Goal: Information Seeking & Learning: Learn about a topic

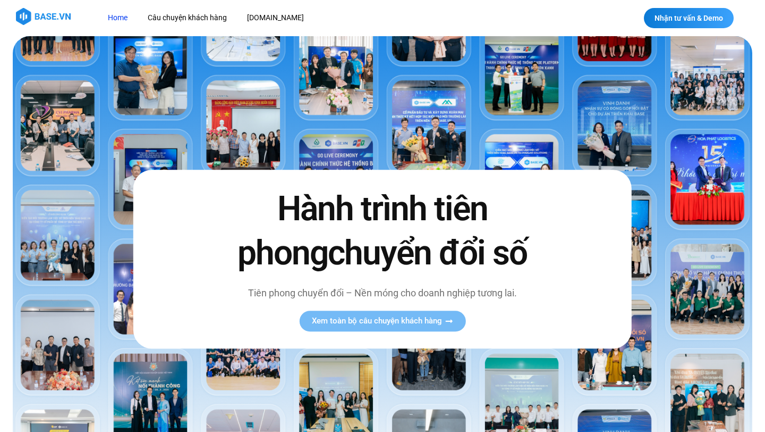
click at [198, 22] on link "Câu chuyện khách hàng" at bounding box center [187, 18] width 95 height 20
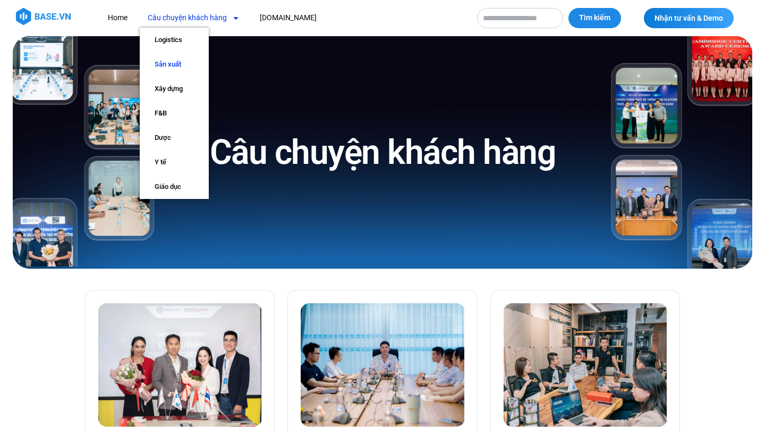
click at [175, 62] on link "Sản xuất" at bounding box center [174, 64] width 69 height 24
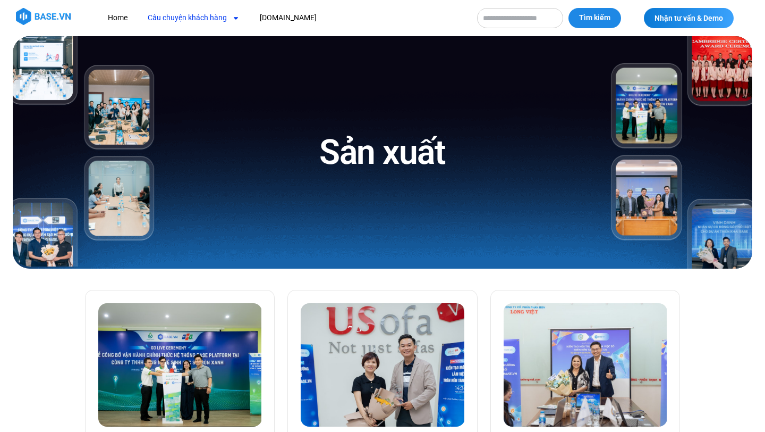
click at [222, 16] on link "Câu chuyện khách hàng" at bounding box center [194, 18] width 108 height 20
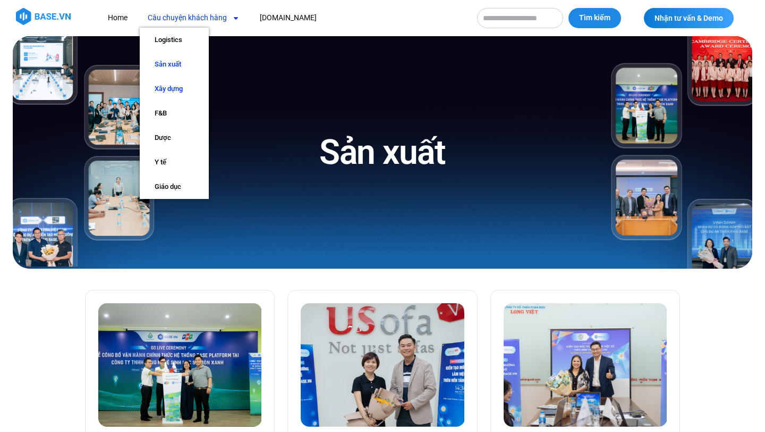
click at [183, 90] on link "Xây dựng" at bounding box center [174, 89] width 69 height 24
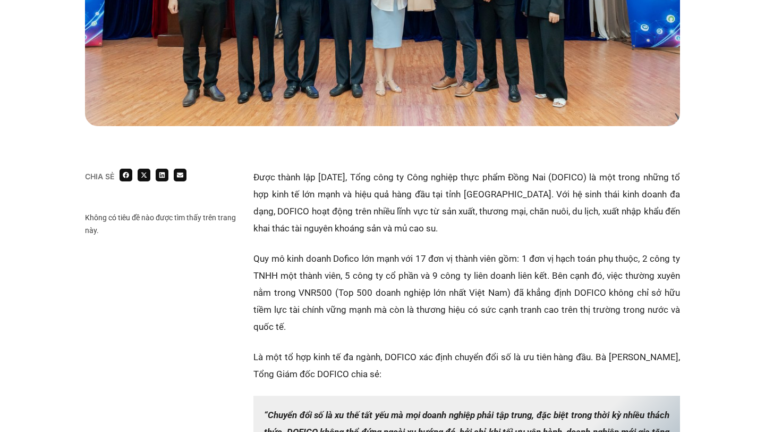
scroll to position [483, 0]
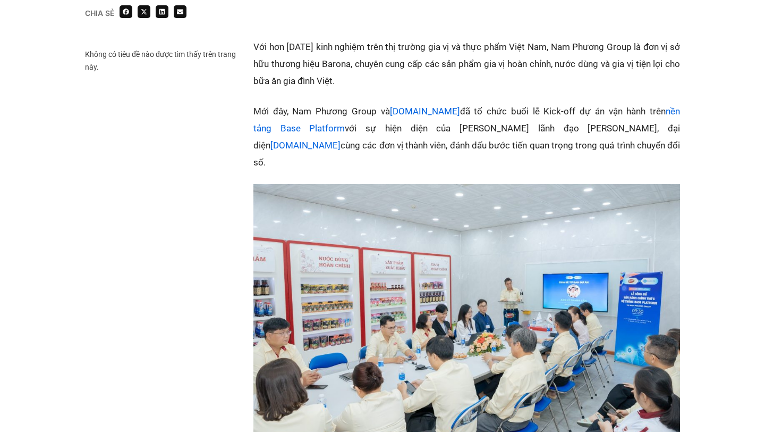
scroll to position [744, 0]
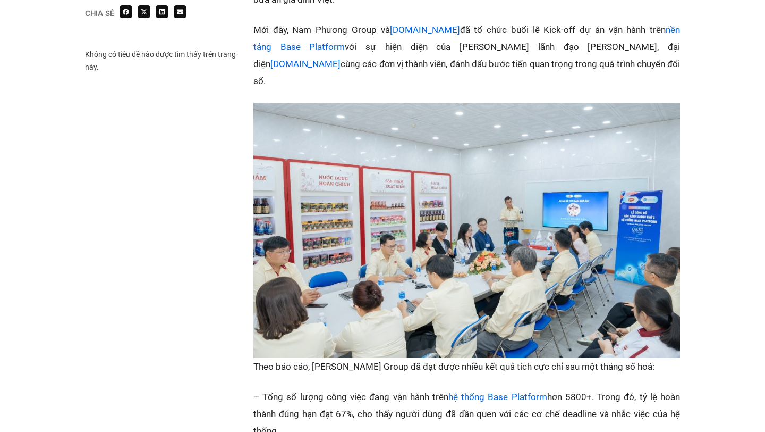
scroll to position [744, 0]
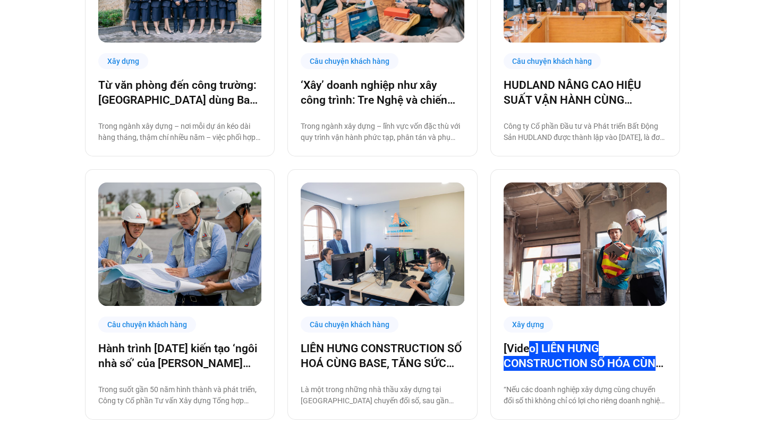
scroll to position [345, 0]
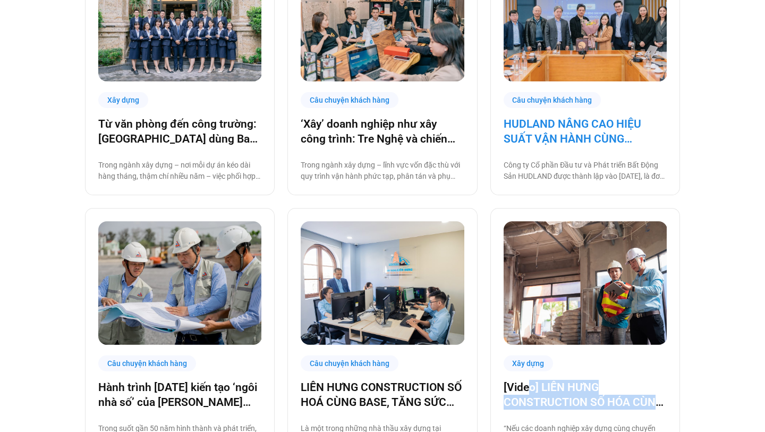
click at [570, 128] on link "HUDLAND NÂNG CAO HIỆU SUẤT VẬN HÀNH CÙNG [DOMAIN_NAME]" at bounding box center [585, 131] width 163 height 30
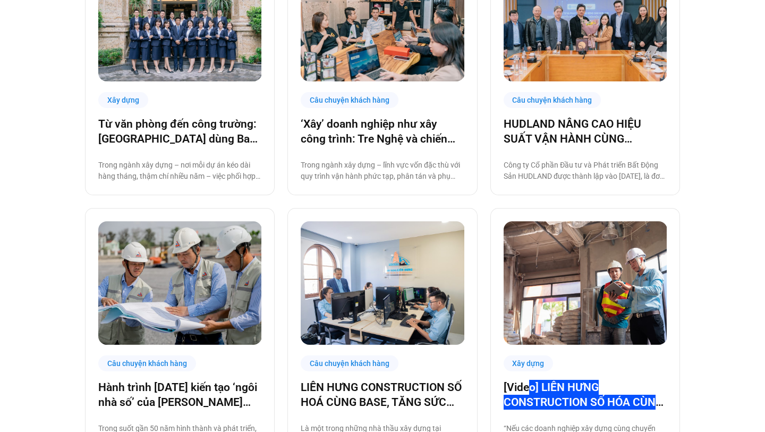
scroll to position [0, 0]
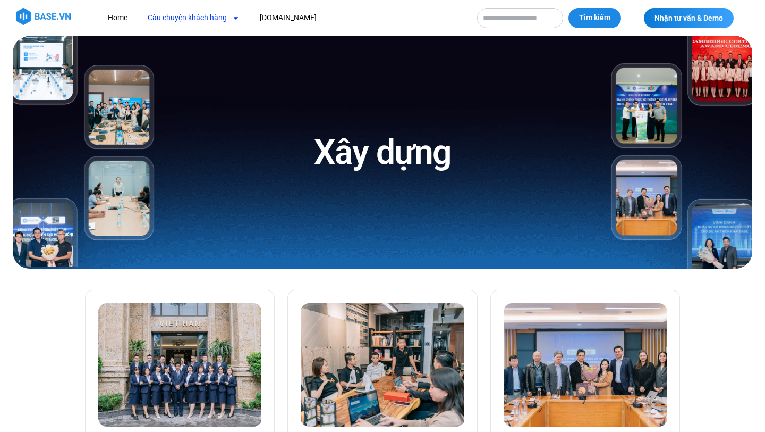
click at [210, 22] on link "Câu chuyện khách hàng" at bounding box center [194, 18] width 108 height 20
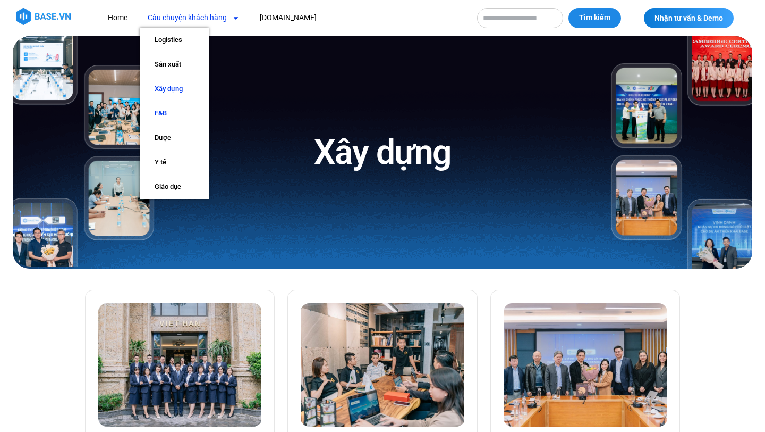
click at [170, 114] on link "F&B" at bounding box center [174, 113] width 69 height 24
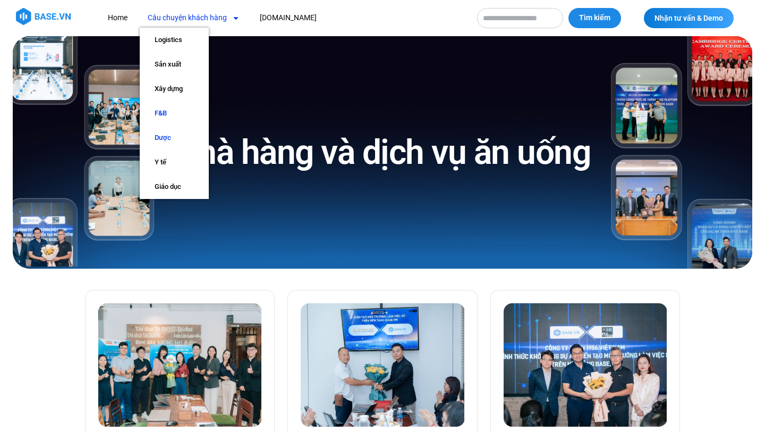
click at [164, 137] on link "Dược" at bounding box center [174, 137] width 69 height 24
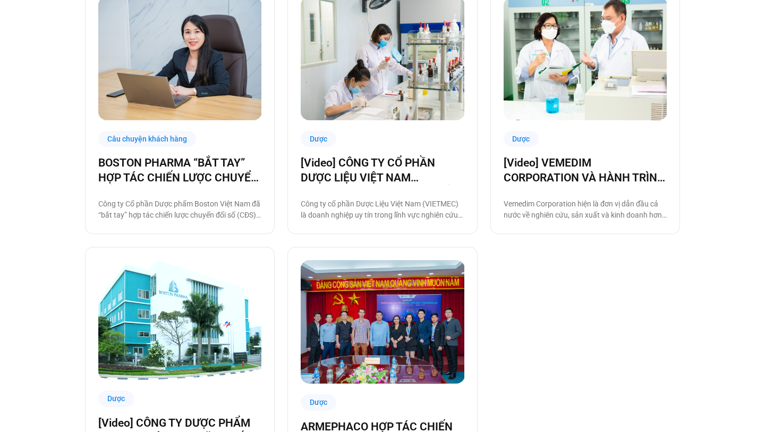
scroll to position [861, 0]
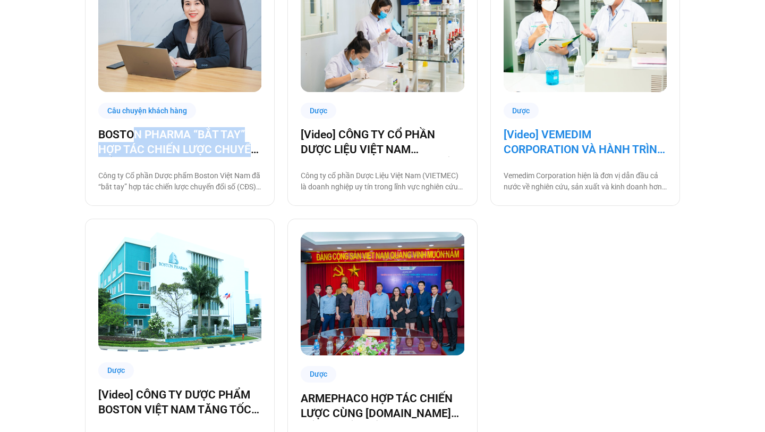
click at [548, 139] on link "[Video] VEMEDIM CORPORATION VÀ HÀNH TRÌNH SỐ HÓA KHÔNG GIAN LÀM VIỆC TRÊN NỀN T…" at bounding box center [585, 142] width 163 height 30
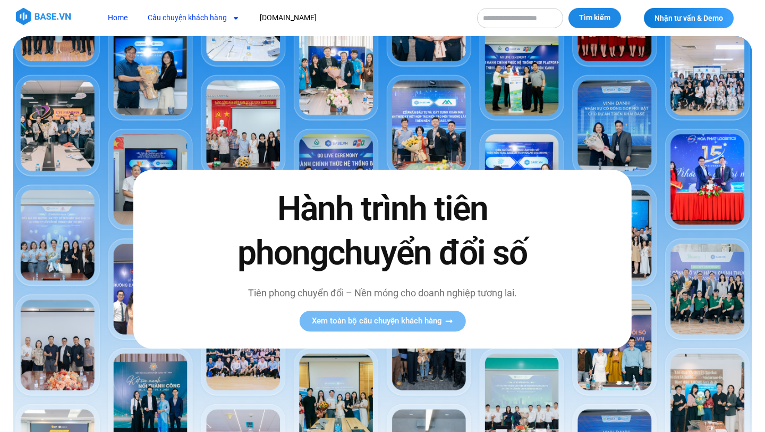
click at [197, 20] on link "Câu chuyện khách hàng" at bounding box center [194, 18] width 108 height 20
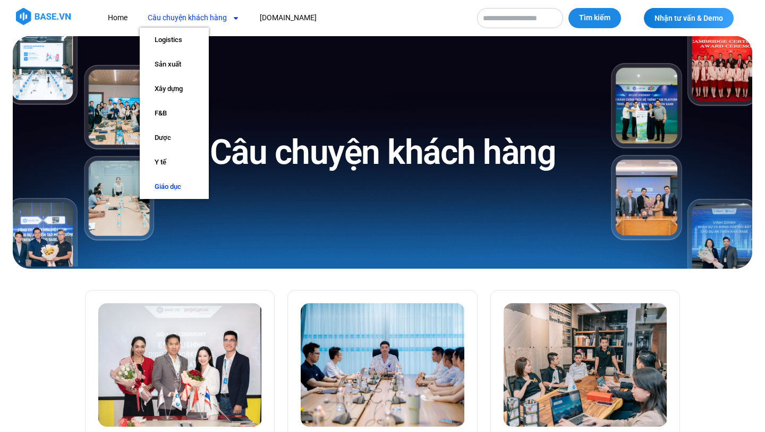
click at [174, 189] on link "Giáo dục" at bounding box center [174, 186] width 69 height 24
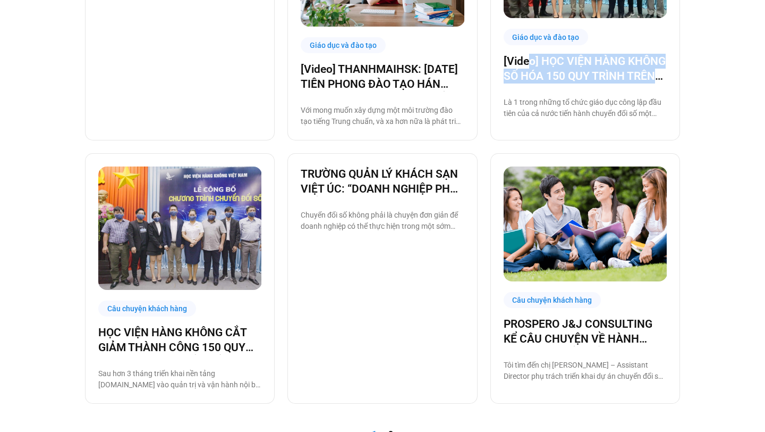
scroll to position [1050, 0]
